Goal: Consume media (video, audio): Consume media (video, audio)

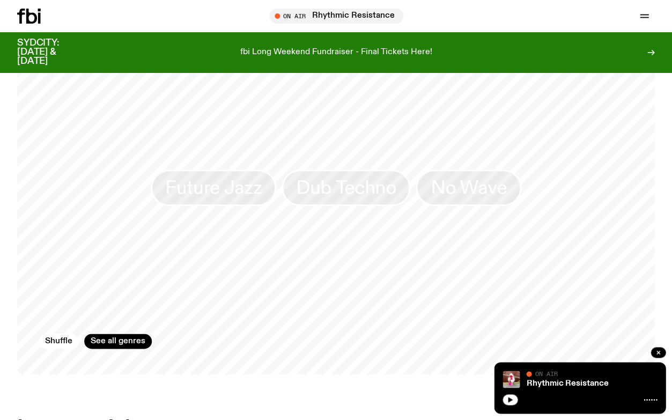
scroll to position [453, 0]
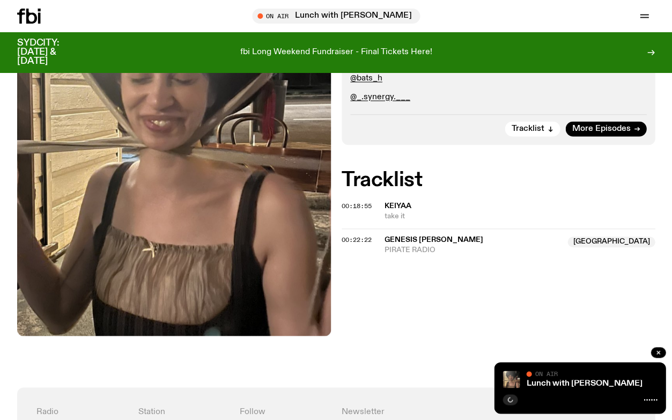
scroll to position [292, 0]
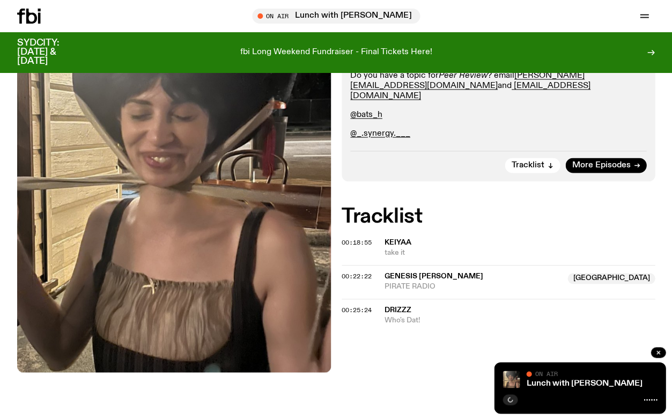
scroll to position [257, 0]
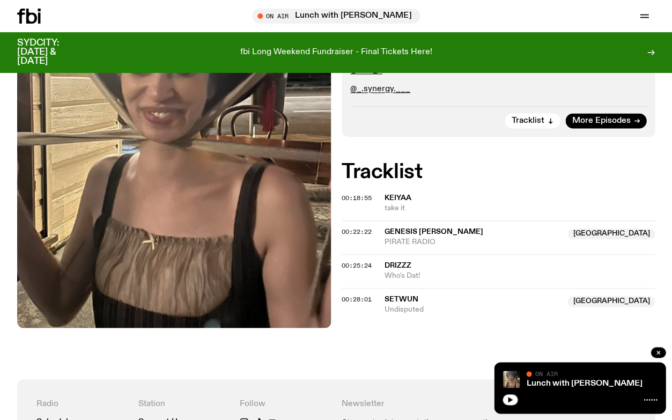
scroll to position [294, 0]
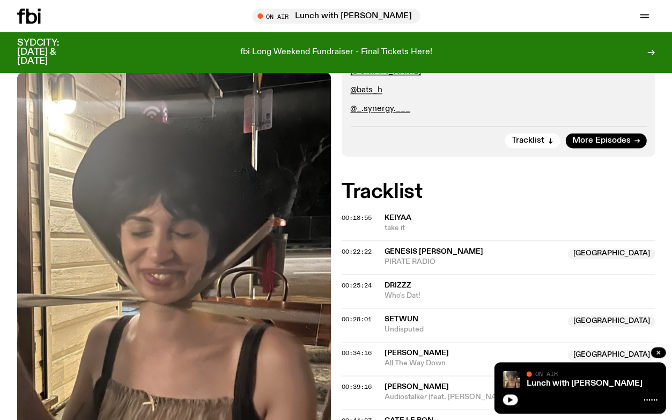
scroll to position [190, 0]
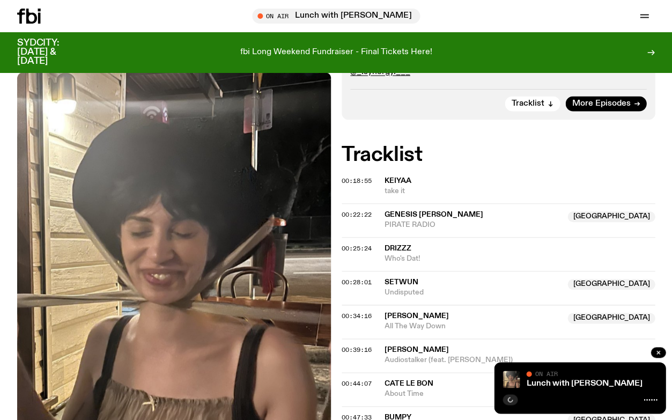
scroll to position [256, 0]
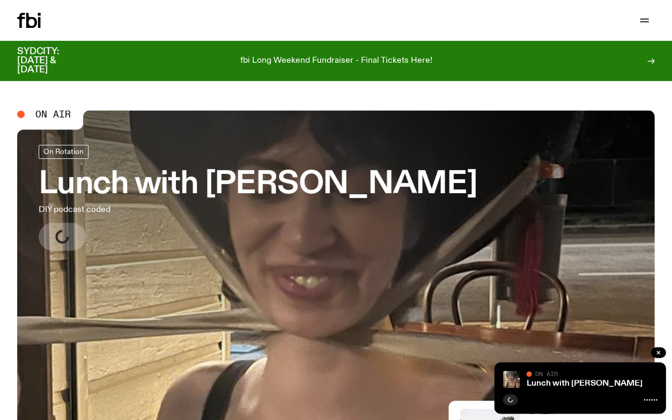
click at [205, 169] on h3 "Lunch with [PERSON_NAME]" at bounding box center [258, 184] width 438 height 30
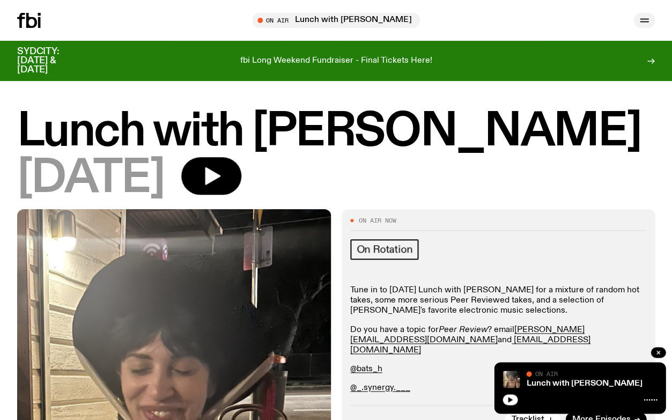
click at [642, 22] on icon "button" at bounding box center [644, 22] width 9 height 0
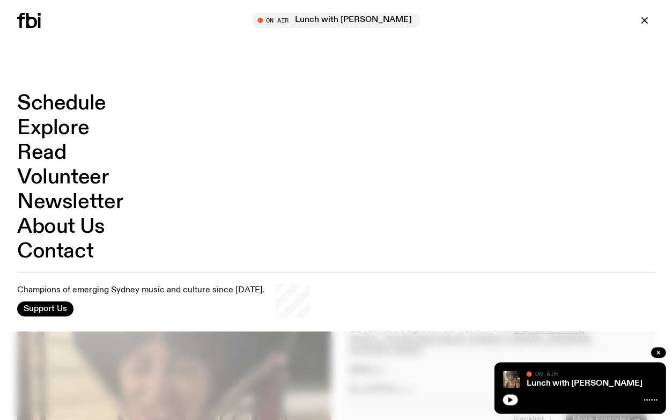
click at [55, 126] on link "Explore" at bounding box center [53, 128] width 72 height 20
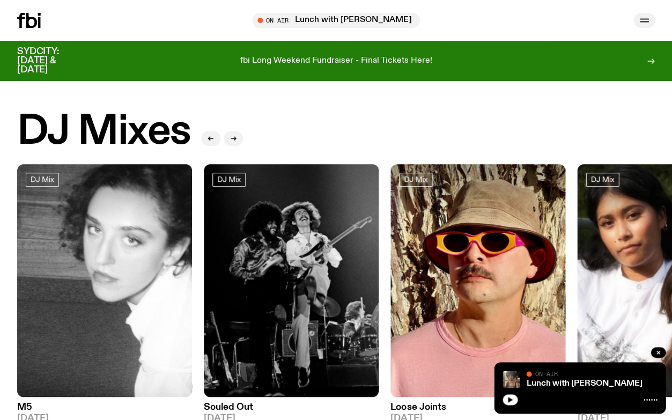
click at [646, 18] on icon "button" at bounding box center [644, 20] width 13 height 13
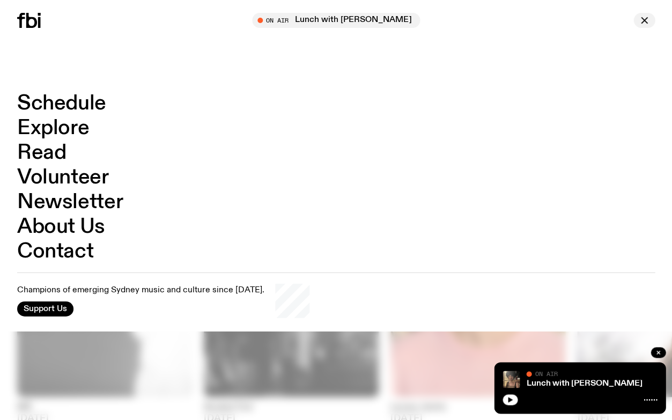
click at [651, 19] on button "button" at bounding box center [643, 20] width 21 height 15
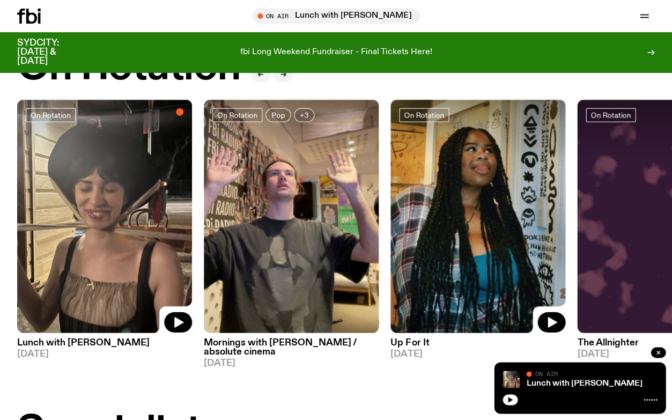
scroll to position [444, 0]
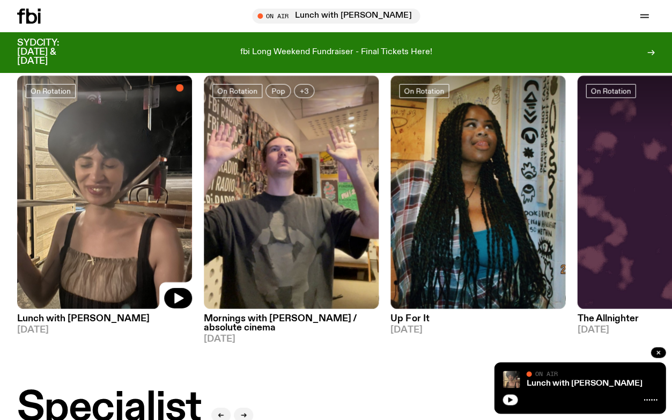
click at [62, 298] on icon at bounding box center [104, 192] width 175 height 233
click at [62, 319] on h3 "Lunch with [PERSON_NAME]" at bounding box center [104, 318] width 175 height 9
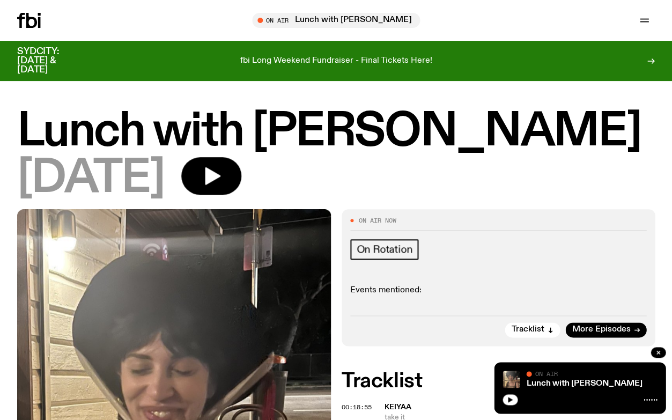
click at [142, 141] on h1 "Lunch with [PERSON_NAME]" at bounding box center [336, 131] width 638 height 43
click at [615, 329] on span "More Episodes" at bounding box center [601, 330] width 58 height 8
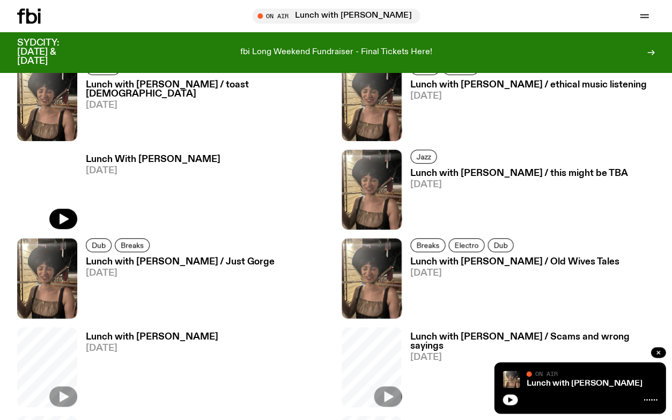
scroll to position [794, 0]
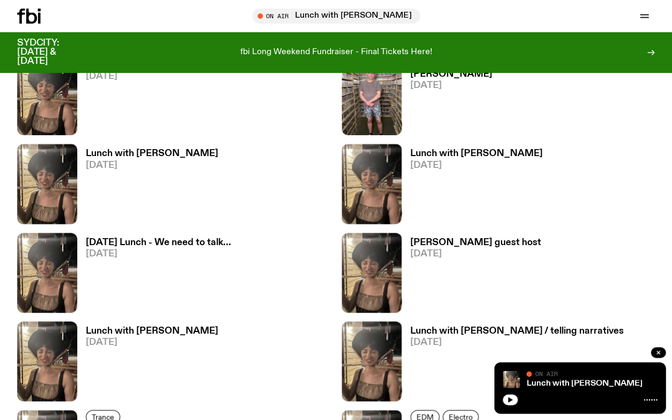
click at [213, 242] on h3 "Monday Lunch - We need to talk..." at bounding box center [158, 242] width 145 height 9
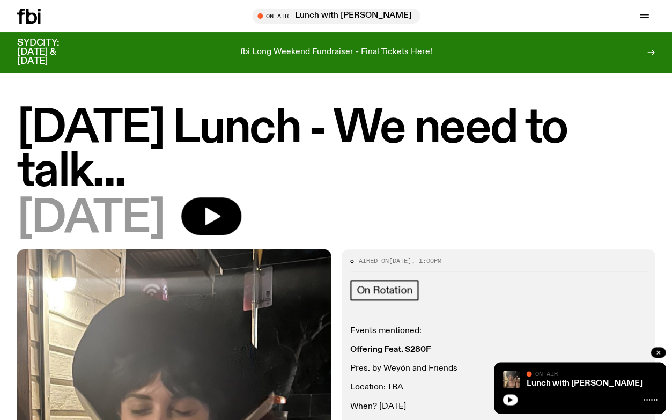
scroll to position [112, 0]
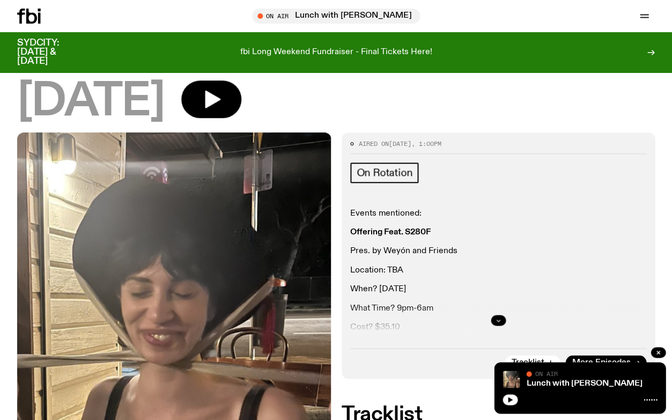
click at [497, 315] on button "button" at bounding box center [498, 320] width 15 height 11
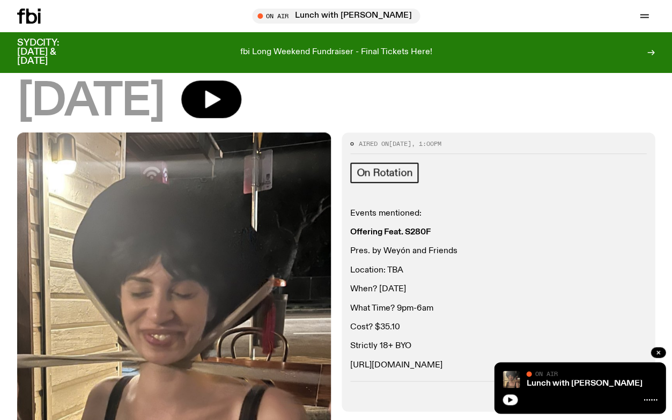
drag, startPoint x: 349, startPoint y: 211, endPoint x: 463, endPoint y: 366, distance: 192.5
click at [463, 366] on div "Events mentioned: Offering Feat. S280F Pres. by Weyón and Friends Location: TBA…" at bounding box center [498, 289] width 297 height 161
click at [479, 183] on div "On Rotation" at bounding box center [498, 174] width 297 height 24
click at [571, 387] on link "Lunch with [PERSON_NAME]" at bounding box center [584, 383] width 116 height 9
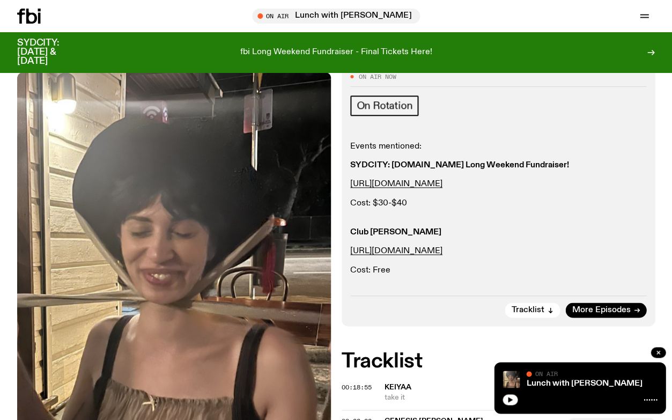
scroll to position [136, 0]
click at [585, 309] on span "More Episodes" at bounding box center [601, 309] width 58 height 8
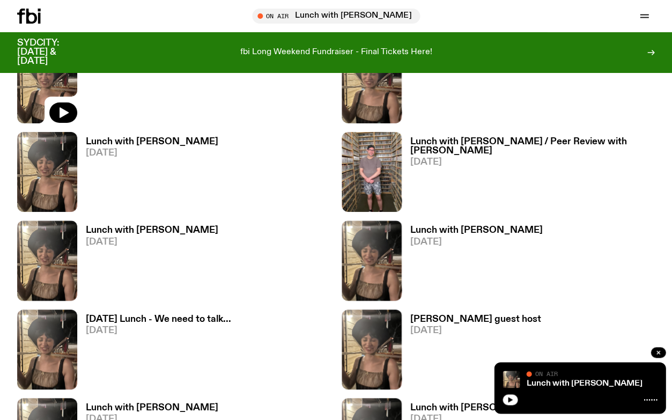
scroll to position [727, 0]
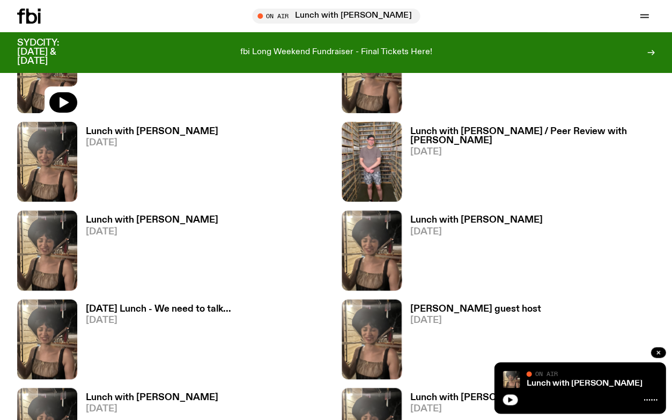
click at [122, 309] on h3 "Monday Lunch - We need to talk..." at bounding box center [158, 309] width 145 height 9
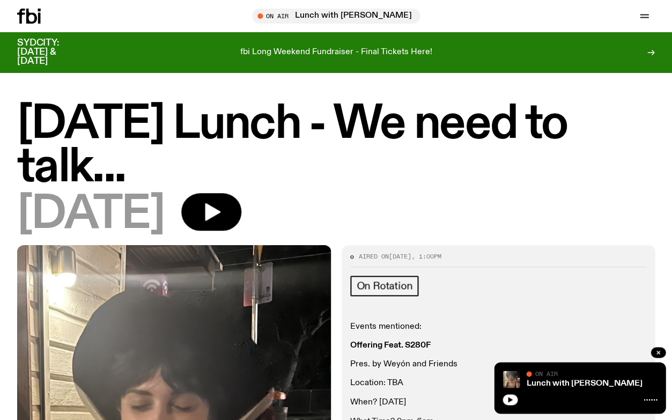
scroll to position [142, 0]
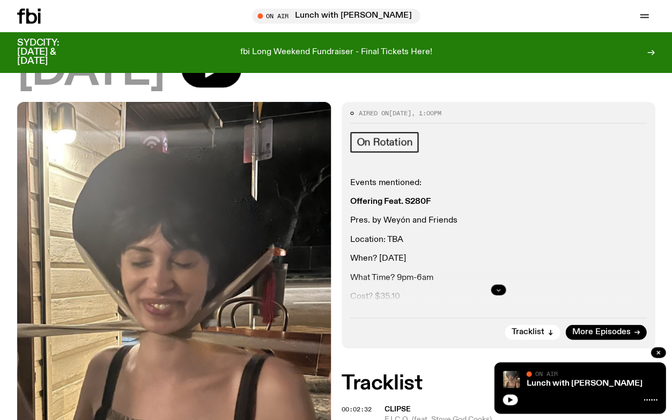
click at [496, 287] on icon "button" at bounding box center [498, 289] width 6 height 6
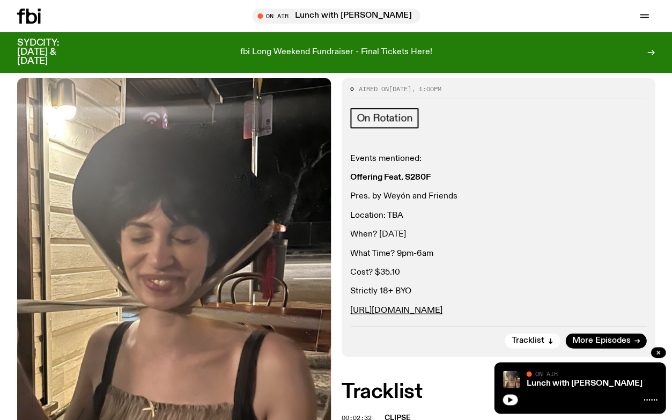
scroll to position [166, 0]
click at [553, 390] on div "Lunch with Batoul Hodroj On Air On Air" at bounding box center [580, 387] width 172 height 51
click at [545, 386] on link "Lunch with [PERSON_NAME]" at bounding box center [584, 383] width 116 height 9
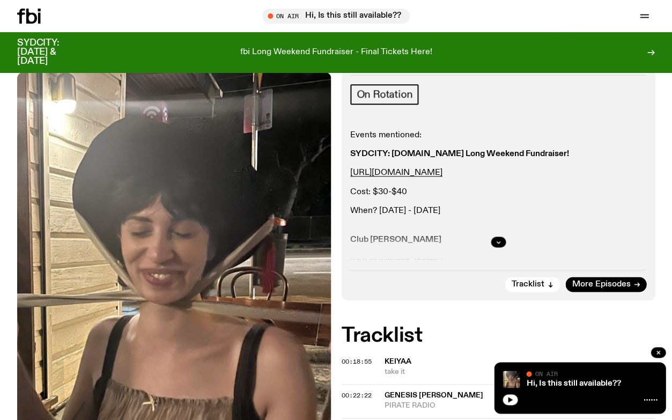
scroll to position [157, 0]
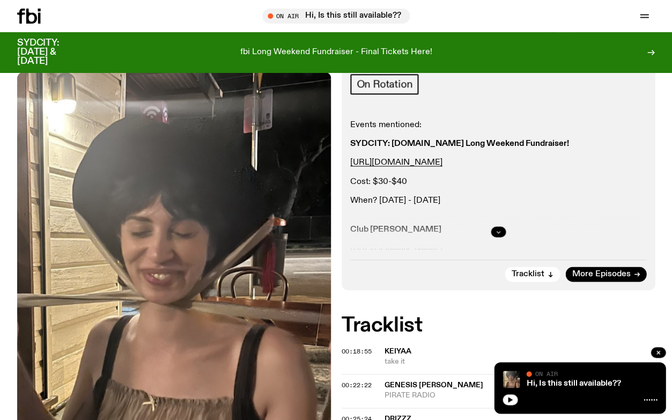
click at [499, 235] on button "button" at bounding box center [498, 231] width 15 height 11
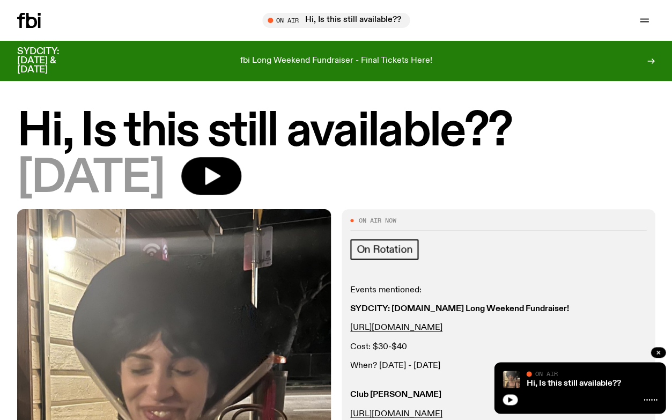
scroll to position [0, 0]
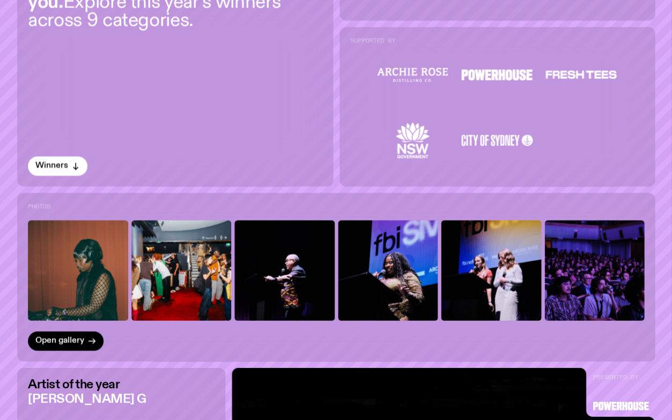
scroll to position [492, 0]
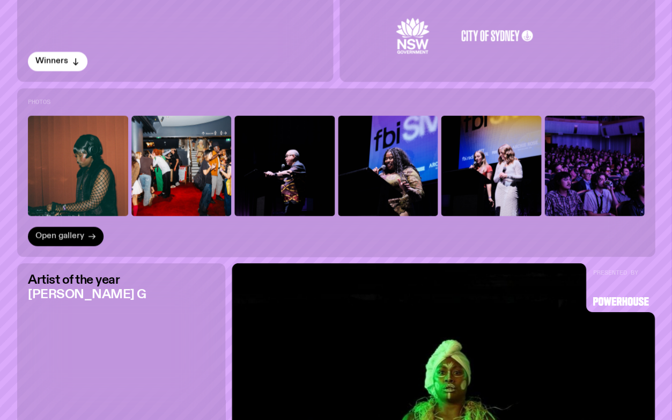
click at [58, 234] on span "Open gallery" at bounding box center [59, 236] width 49 height 8
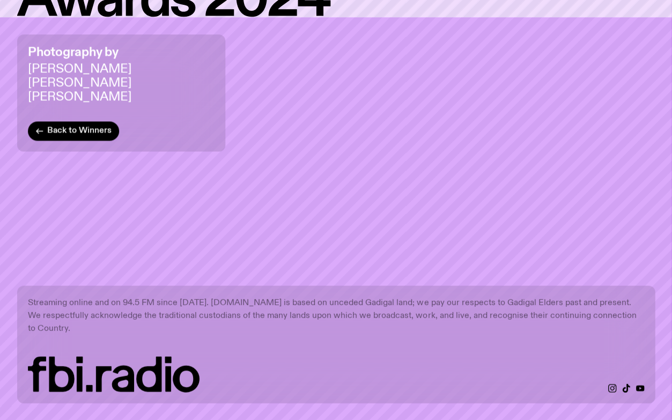
scroll to position [17283, 0]
